Goal: Task Accomplishment & Management: Manage account settings

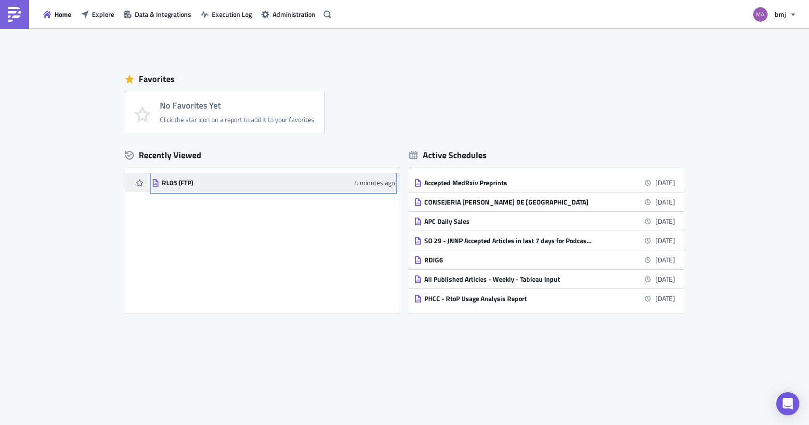
click at [186, 185] on div "RL05 (FTP)" at bounding box center [246, 182] width 169 height 9
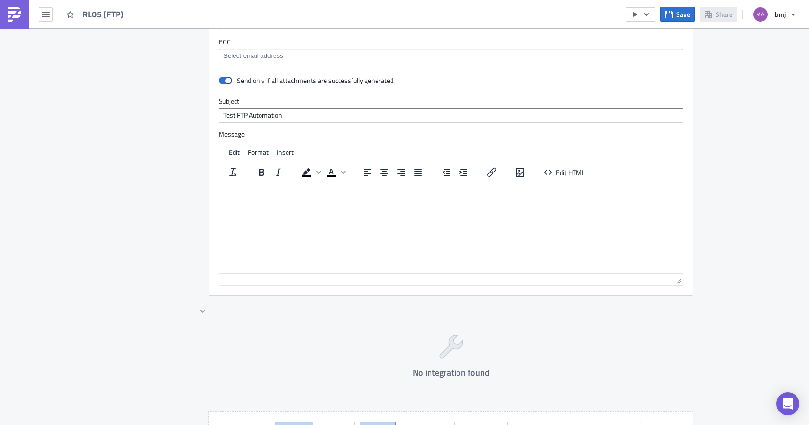
scroll to position [675, 0]
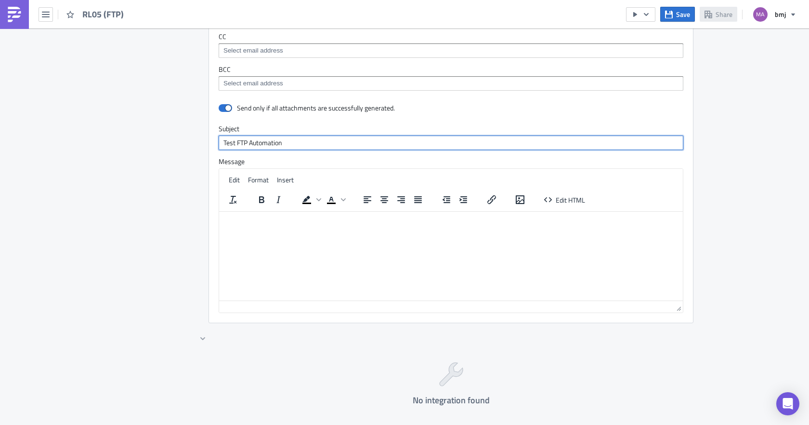
click at [286, 144] on input "Test FTP Automation" at bounding box center [451, 142] width 465 height 14
type input "Test FTP Automation test"
click at [179, 212] on div "Destinations Define where should your report be delivered." at bounding box center [156, 210] width 81 height 531
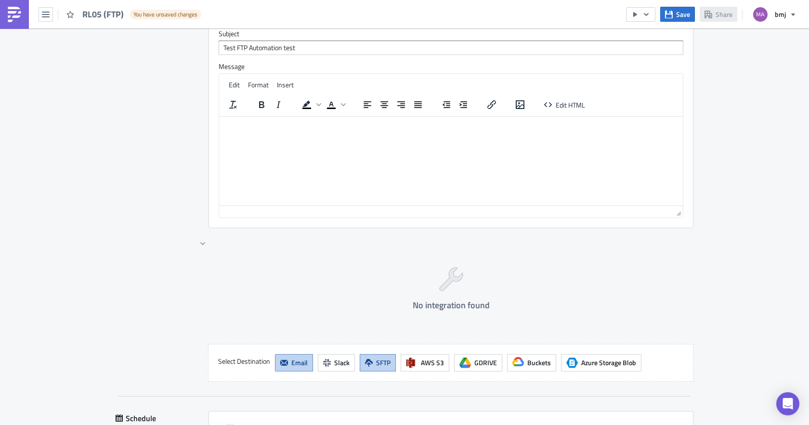
scroll to position [758, 0]
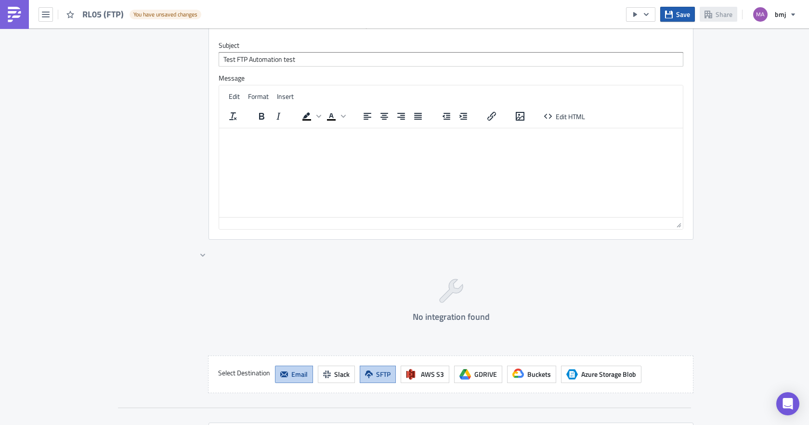
click at [677, 19] on button "Save" at bounding box center [678, 14] width 35 height 15
click at [45, 15] on icon "button" at bounding box center [46, 15] width 8 height 8
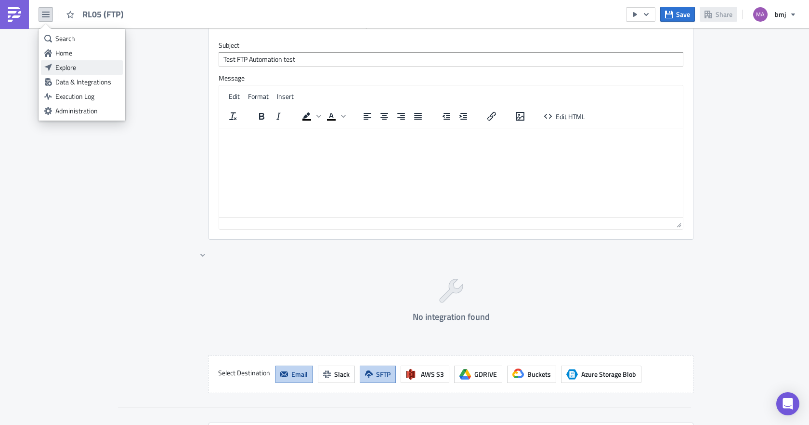
click at [79, 66] on div "Explore" at bounding box center [87, 68] width 64 height 10
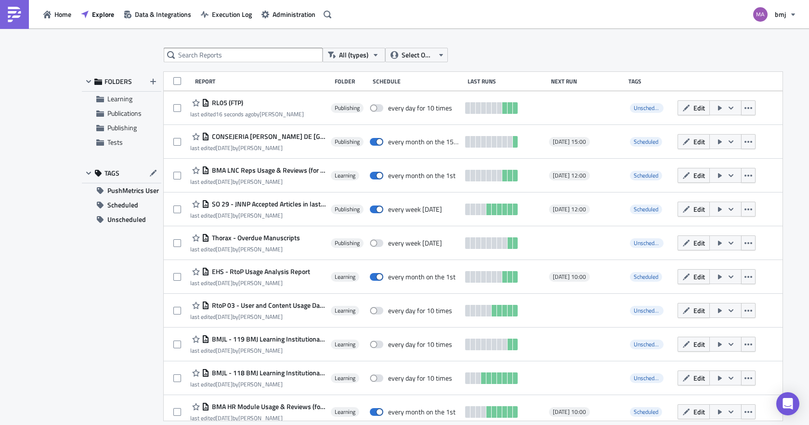
click at [101, 294] on div "FOLDERS Learning Publications Publishing Tests TAGS PushMetrics User Scheduled …" at bounding box center [122, 246] width 80 height 348
click at [773, 14] on button "bmj" at bounding box center [775, 14] width 54 height 21
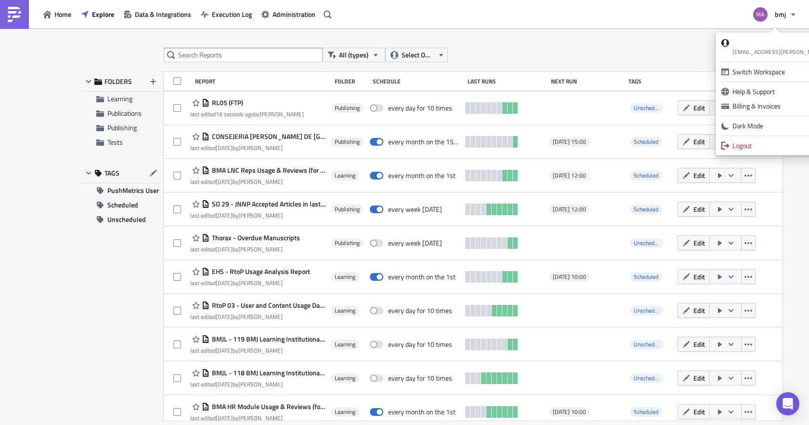
click at [639, 44] on div "All (types) Select Owner FOLDERS Learning Publications Publishing Tests TAGS Pu…" at bounding box center [404, 227] width 809 height 398
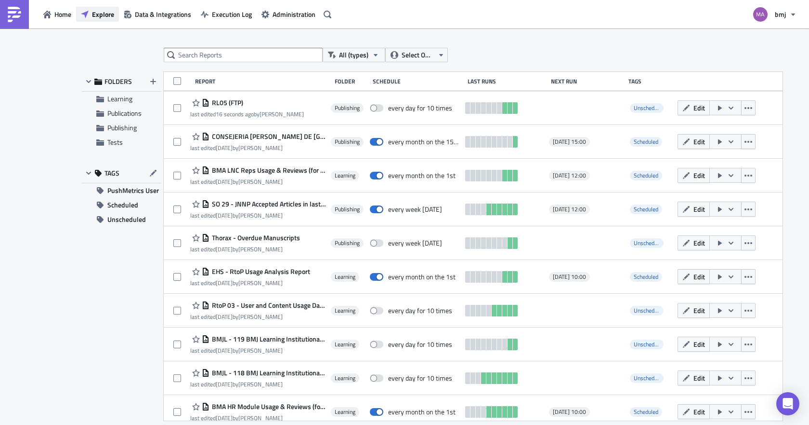
click at [102, 14] on span "Explore" at bounding box center [103, 14] width 22 height 10
click at [155, 11] on span "Data & Integrations" at bounding box center [163, 14] width 56 height 10
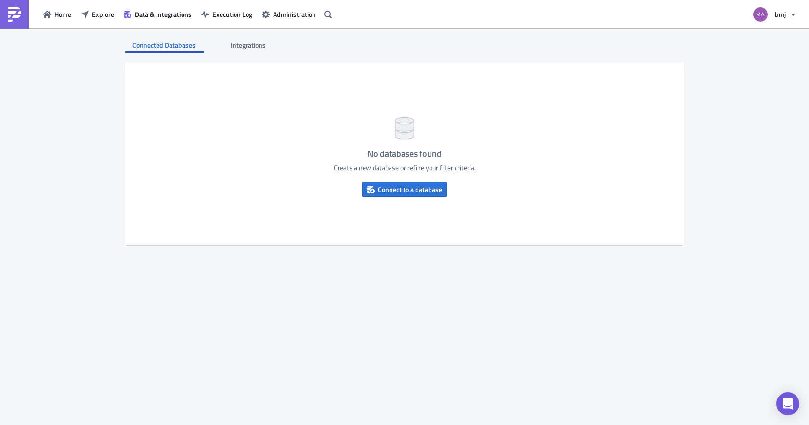
click at [258, 40] on span "Integrations" at bounding box center [249, 45] width 37 height 10
click at [387, 183] on button "Add a new integration" at bounding box center [405, 189] width 84 height 15
click at [232, 20] on button "Execution Log" at bounding box center [227, 14] width 61 height 15
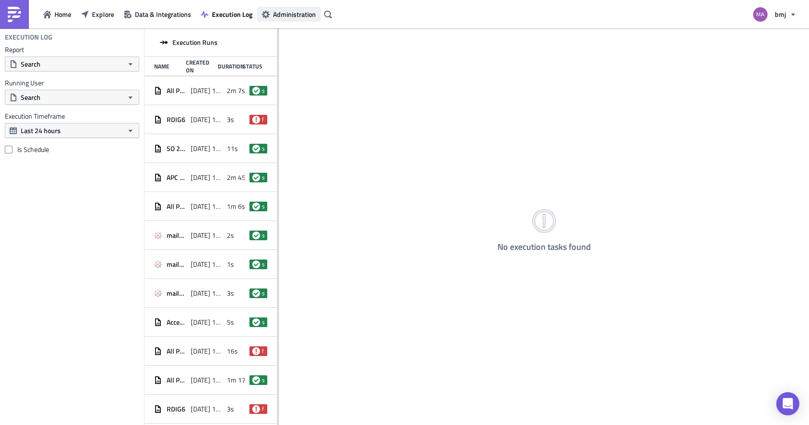
click at [283, 17] on span "Administration" at bounding box center [294, 14] width 43 height 10
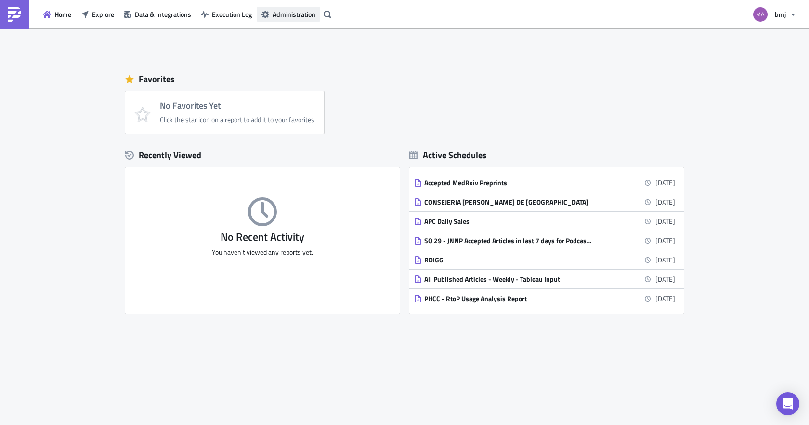
click at [274, 17] on span "Administration" at bounding box center [294, 14] width 43 height 10
click at [224, 19] on span "Execution Log" at bounding box center [232, 14] width 40 height 10
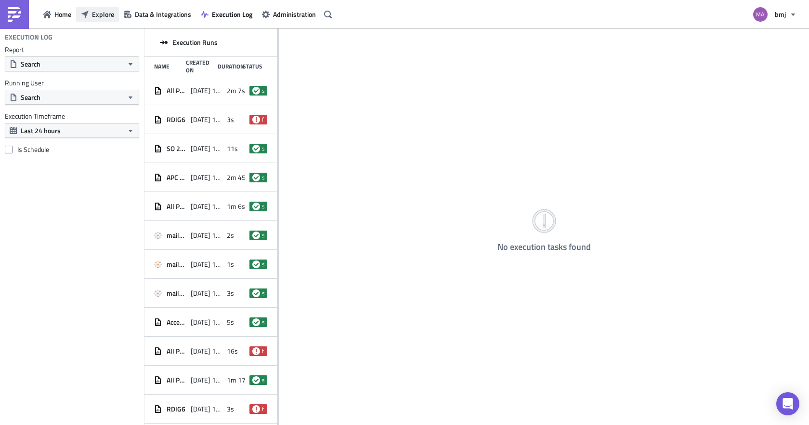
click at [95, 16] on span "Explore" at bounding box center [103, 14] width 22 height 10
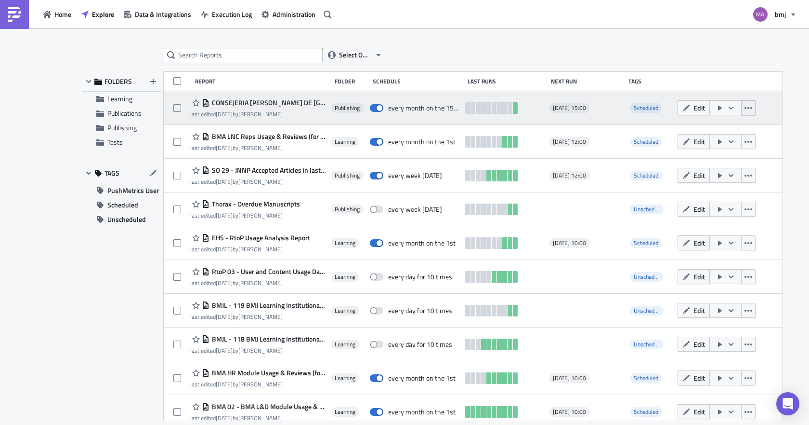
click at [745, 110] on icon "button" at bounding box center [749, 108] width 8 height 8
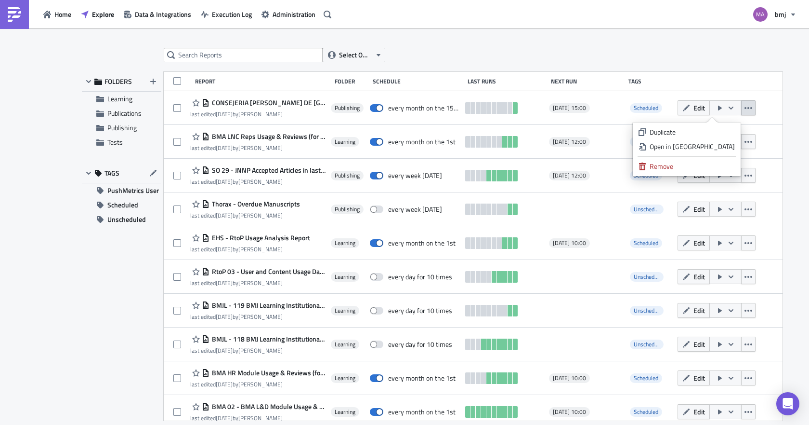
click at [704, 48] on div "Select Owner" at bounding box center [446, 55] width 564 height 14
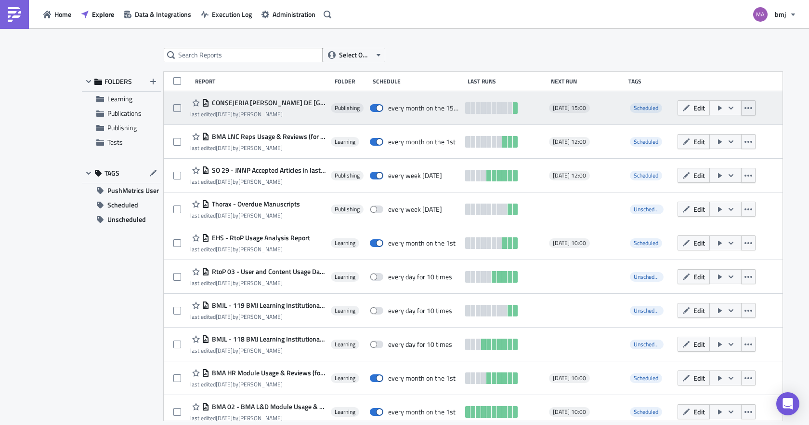
click at [745, 109] on icon "button" at bounding box center [749, 108] width 8 height 8
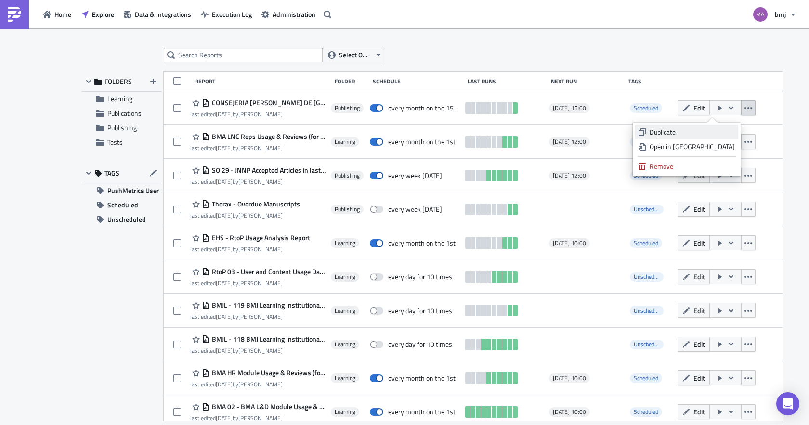
click at [702, 136] on div "Duplicate" at bounding box center [692, 132] width 85 height 10
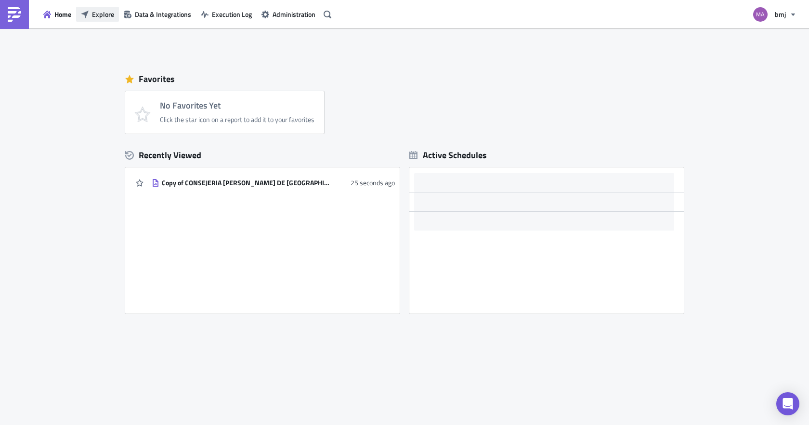
click at [97, 15] on span "Explore" at bounding box center [103, 14] width 22 height 10
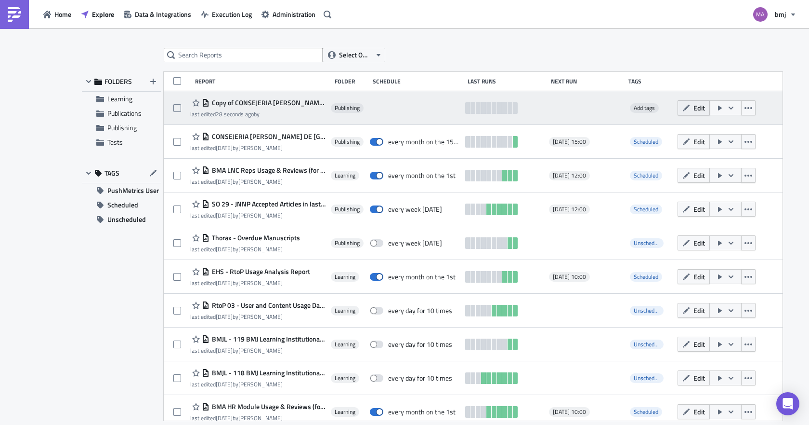
click at [694, 106] on span "Edit" at bounding box center [700, 108] width 12 height 10
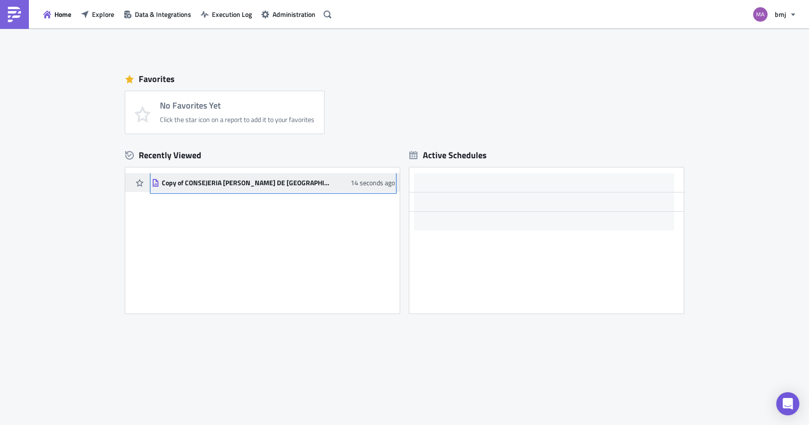
click at [231, 182] on div "Copy of CONSEJERIA [PERSON_NAME] DE [GEOGRAPHIC_DATA]" at bounding box center [246, 182] width 169 height 9
